Goal: Task Accomplishment & Management: Use online tool/utility

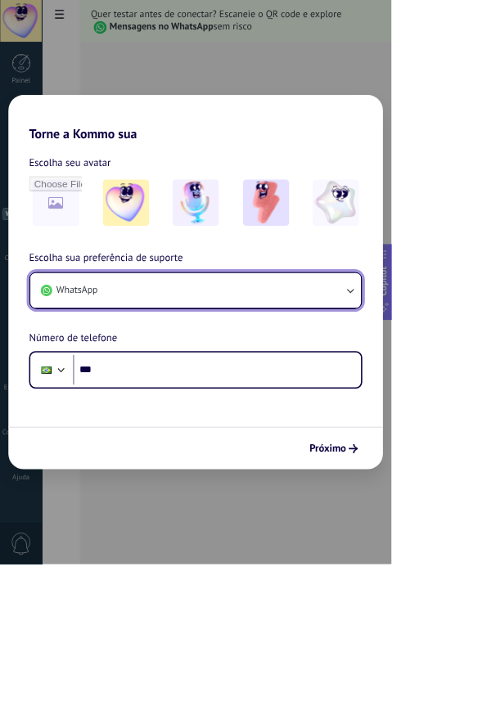
click at [452, 376] on icon "button" at bounding box center [443, 368] width 16 height 16
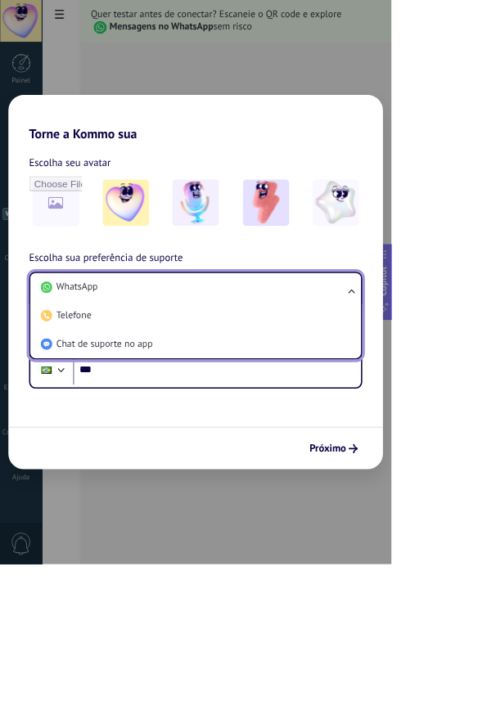
click at [459, 456] on ul "WhatsApp Telefone Chat de suporte no app" at bounding box center [248, 399] width 422 height 111
click at [389, 382] on li "WhatsApp" at bounding box center [244, 364] width 399 height 36
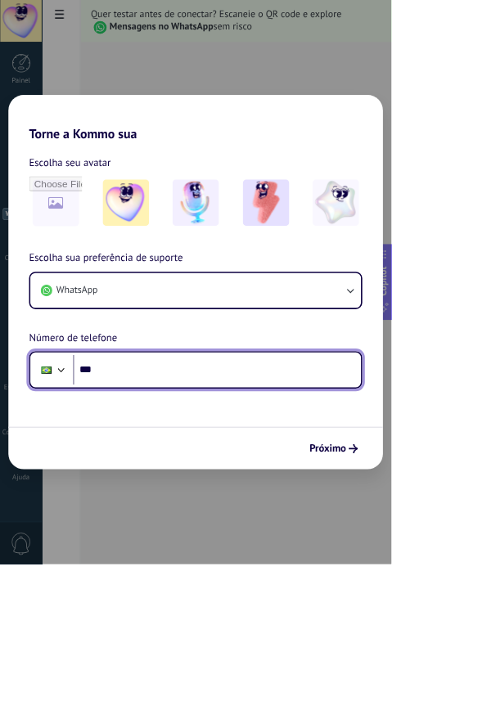
click at [333, 488] on input "***" at bounding box center [274, 469] width 365 height 38
type input "**********"
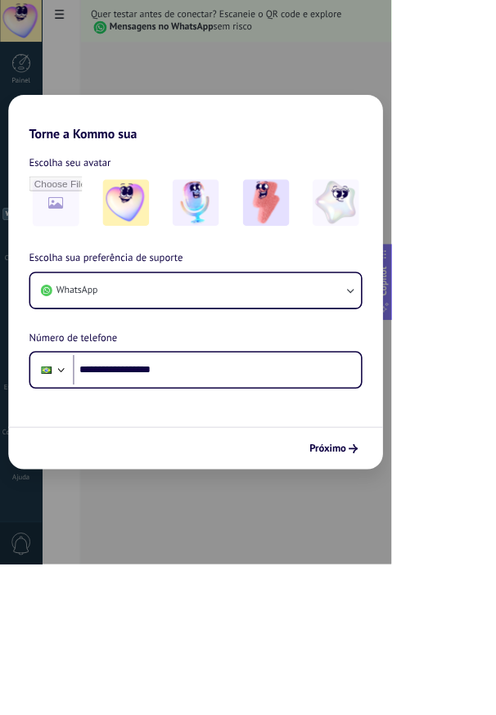
click at [439, 574] on span "Próximo" at bounding box center [415, 568] width 47 height 11
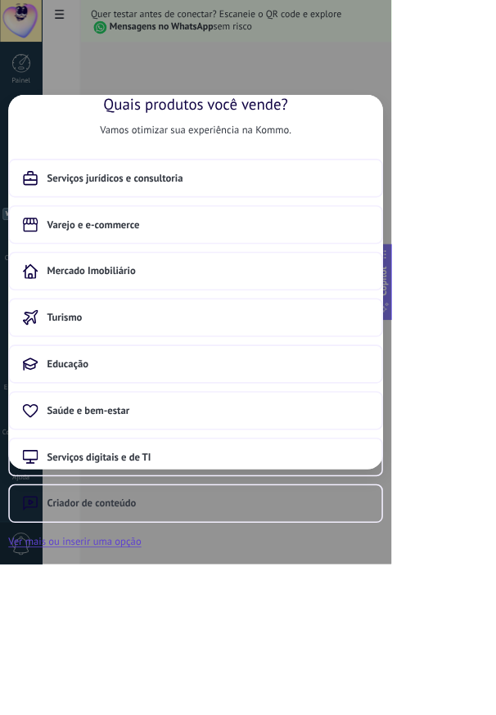
click at [340, 309] on button "Varejo e e-commerce" at bounding box center [248, 284] width 475 height 49
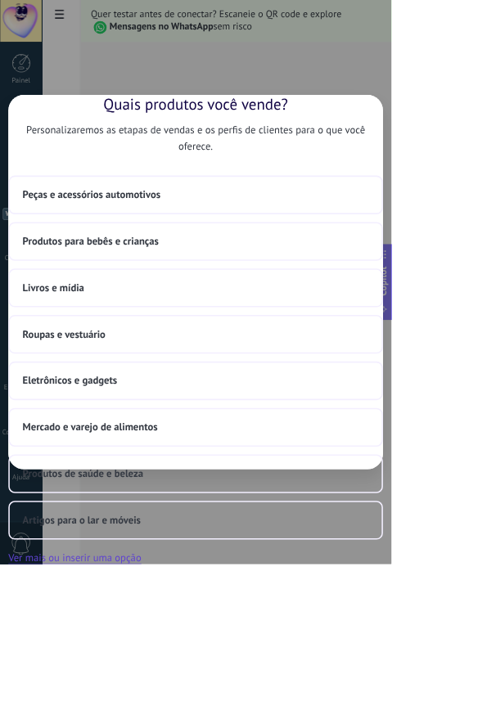
click at [372, 272] on button "Peças e acessórios automotivos" at bounding box center [248, 247] width 475 height 49
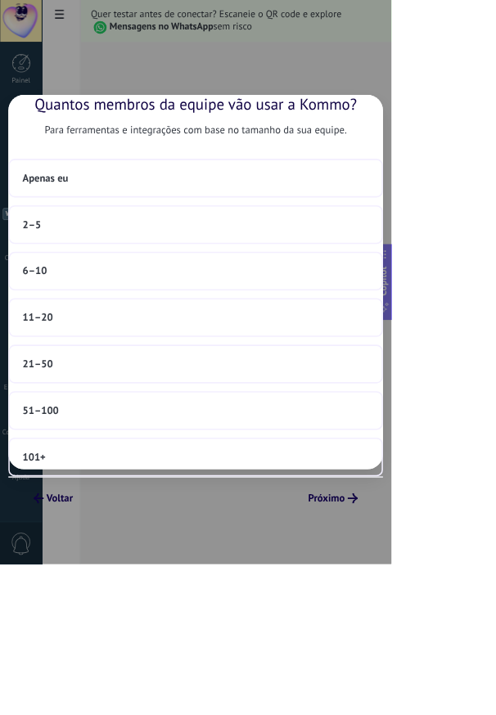
click at [385, 250] on button "Apenas eu" at bounding box center [248, 225] width 475 height 49
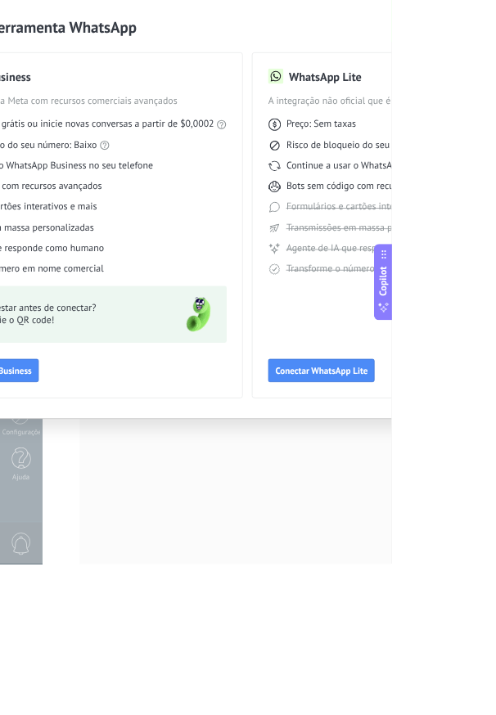
click at [281, 428] on img at bounding box center [251, 398] width 59 height 59
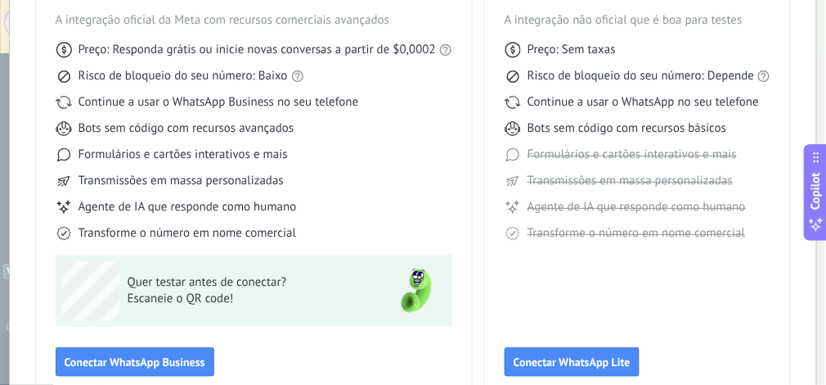
scroll to position [200, 0]
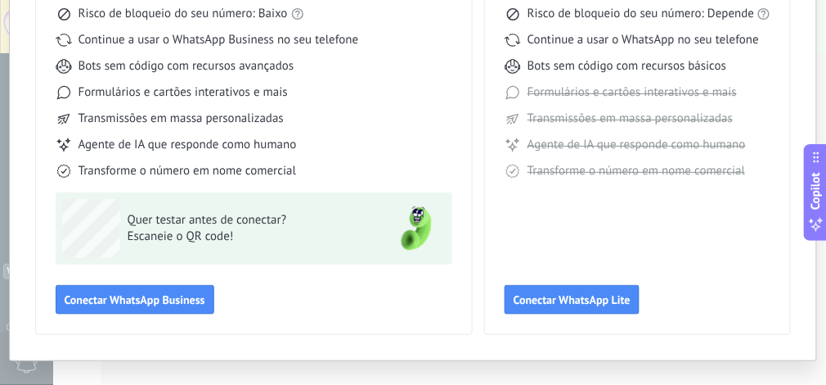
click at [152, 299] on span "Conectar WhatsApp Business" at bounding box center [135, 299] width 141 height 11
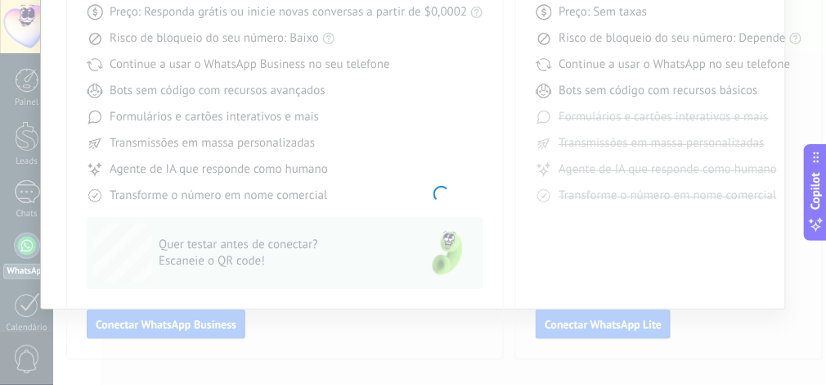
scroll to position [174, 0]
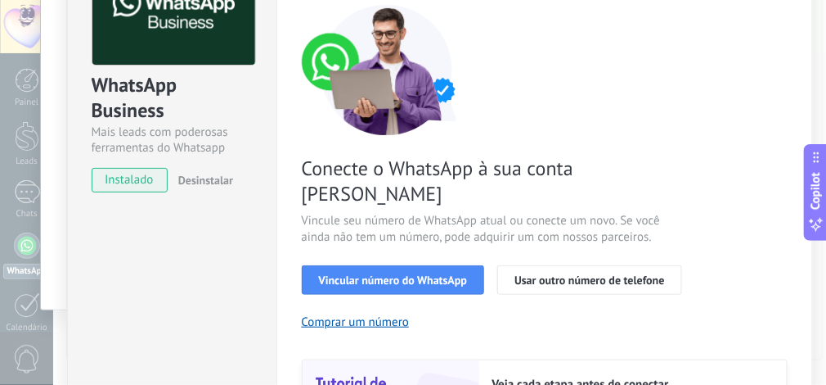
scroll to position [100, 0]
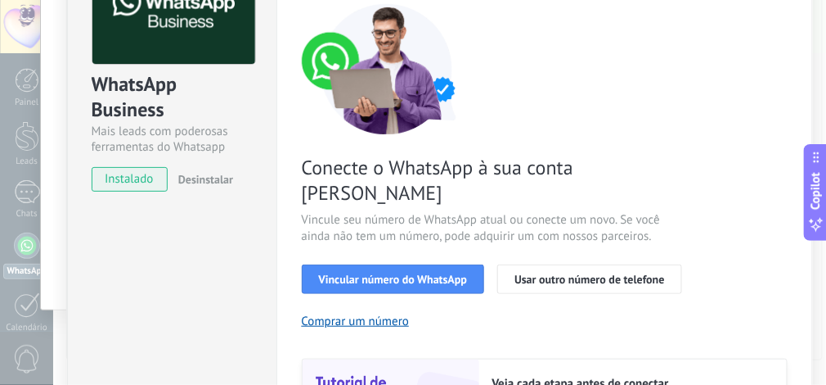
click at [404, 273] on span "Vincular número do WhatsApp" at bounding box center [393, 278] width 149 height 11
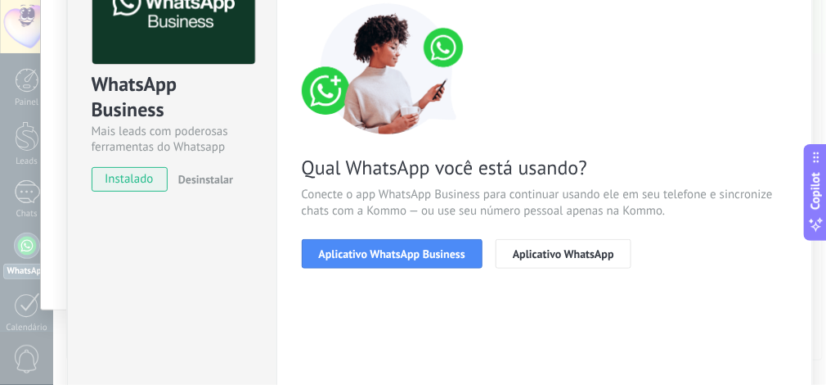
click at [434, 252] on span "Aplicativo WhatsApp Business" at bounding box center [392, 253] width 146 height 11
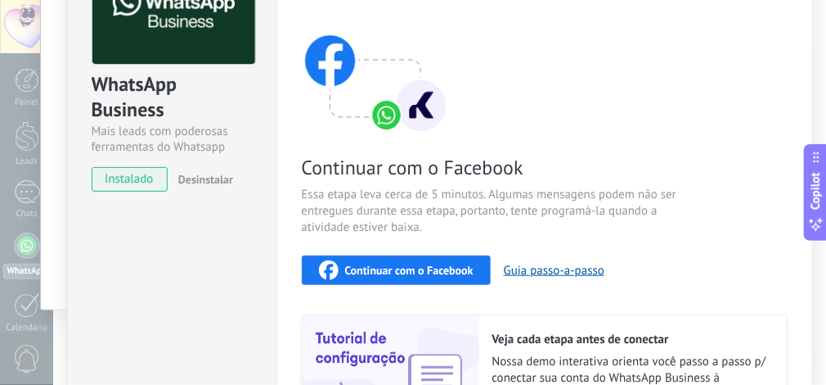
click at [437, 265] on span "Continuar com o Facebook" at bounding box center [409, 269] width 128 height 11
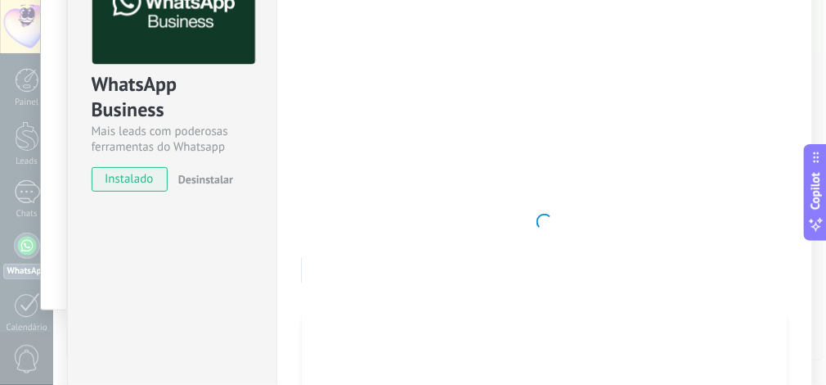
scroll to position [0, 0]
